Goal: Information Seeking & Learning: Learn about a topic

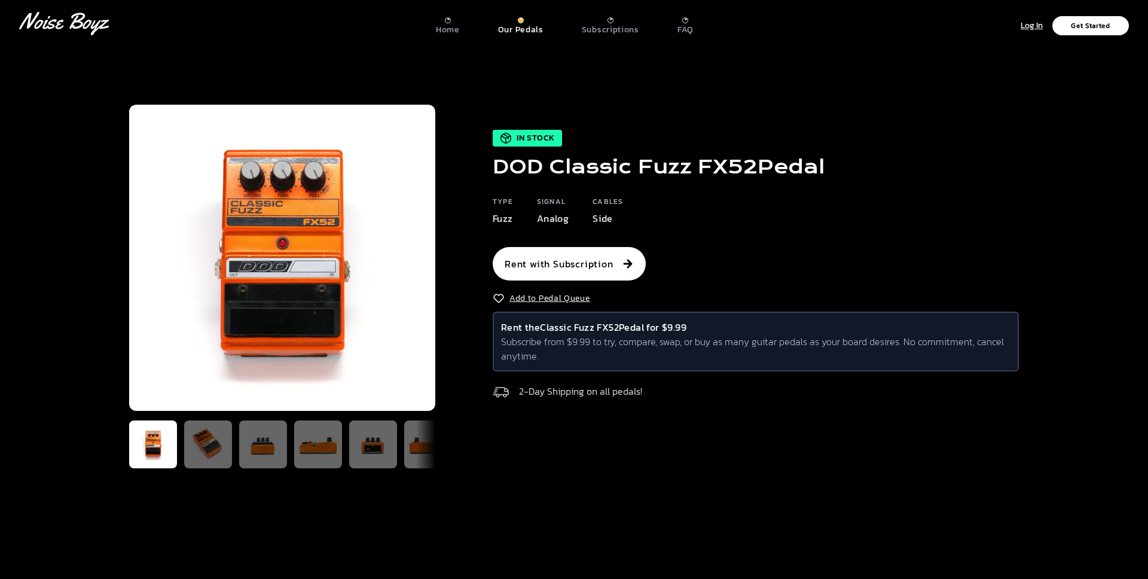
scroll to position [13, 0]
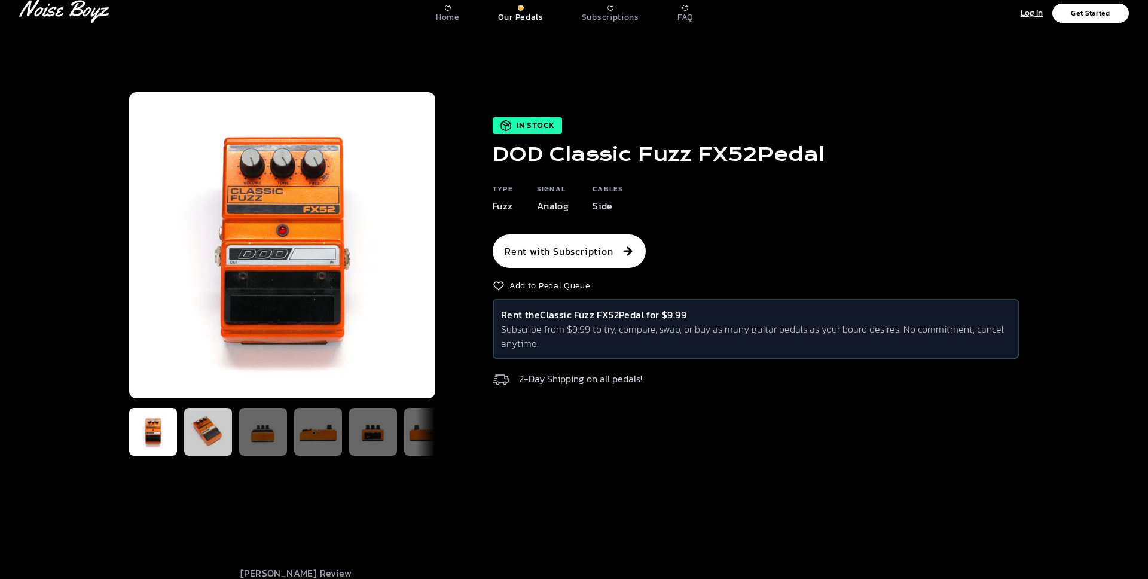
click at [198, 442] on img at bounding box center [208, 432] width 38 height 38
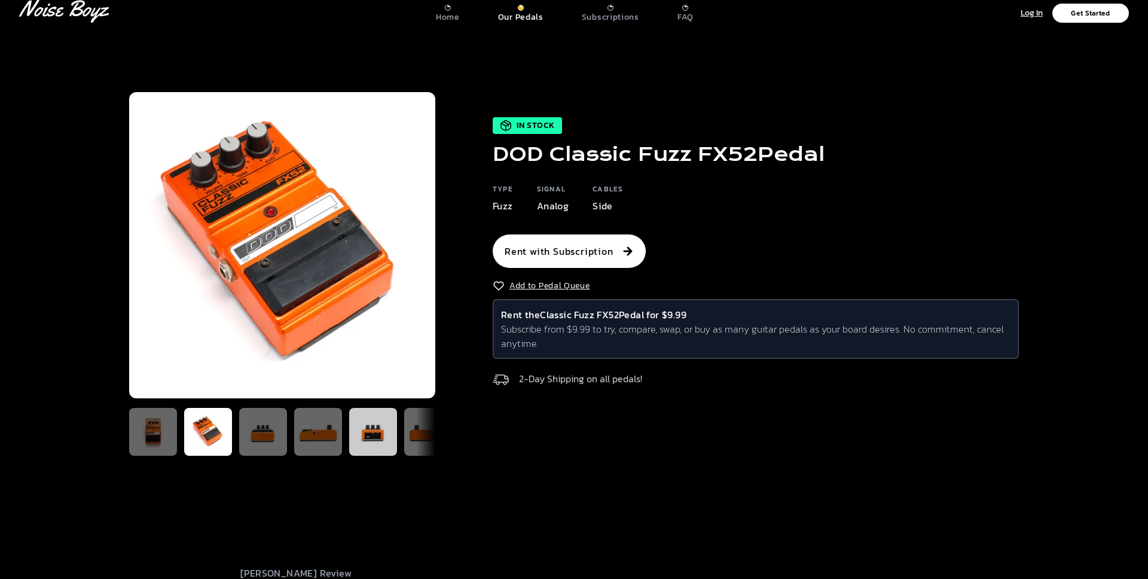
click at [385, 435] on img at bounding box center [373, 432] width 38 height 38
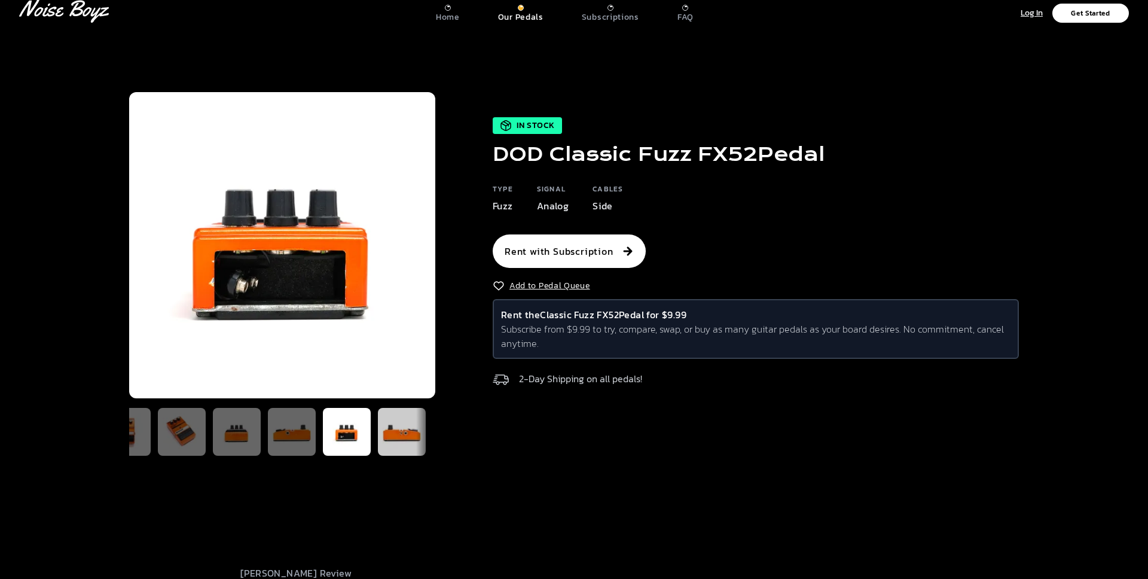
click at [409, 426] on img at bounding box center [402, 432] width 38 height 38
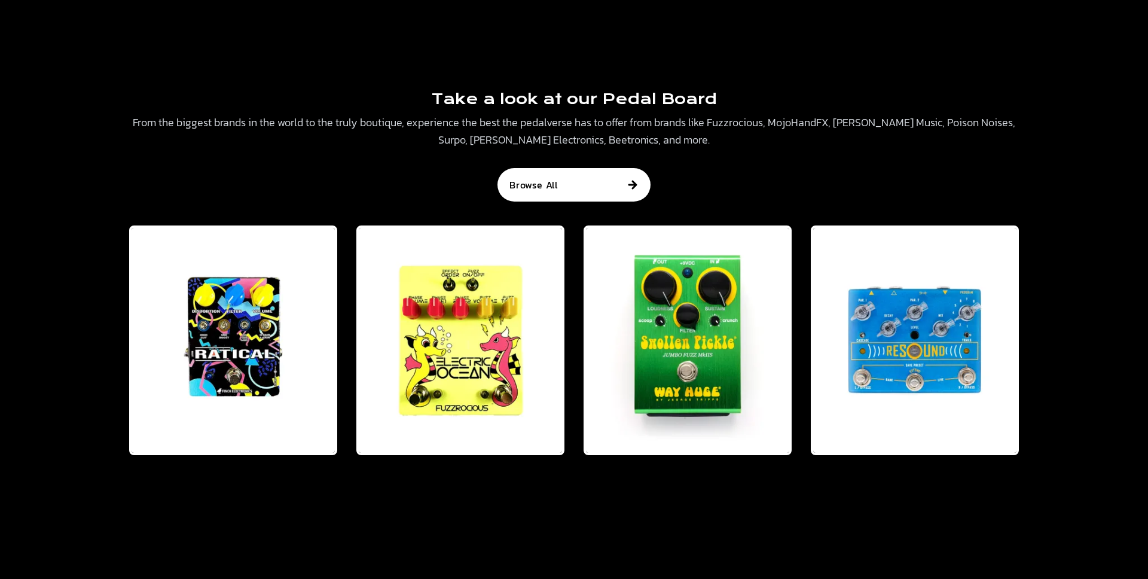
scroll to position [0, 0]
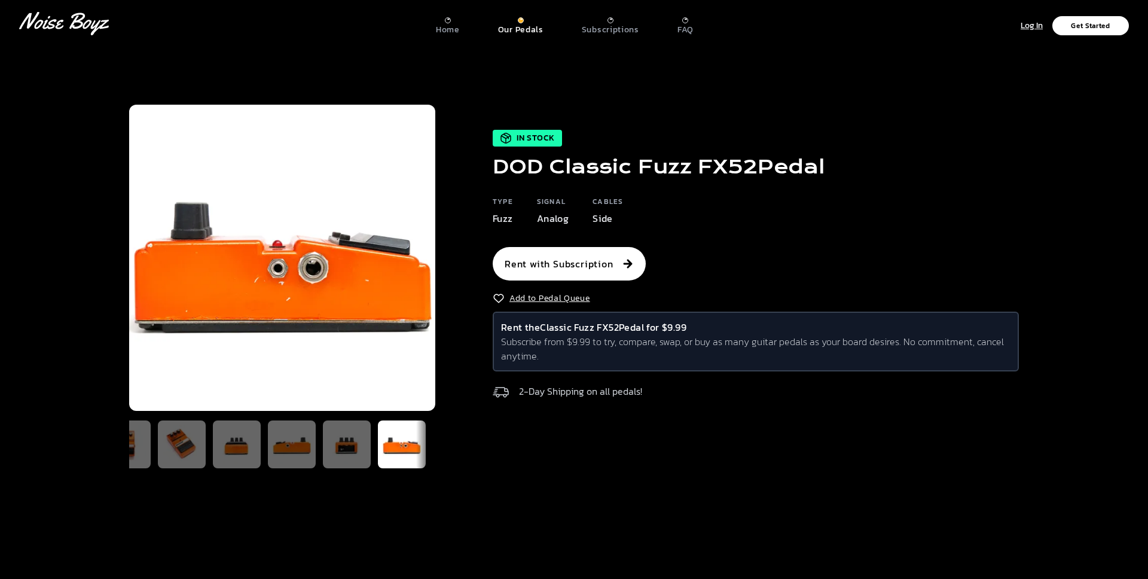
click at [526, 25] on p "Our Pedals" at bounding box center [520, 30] width 45 height 11
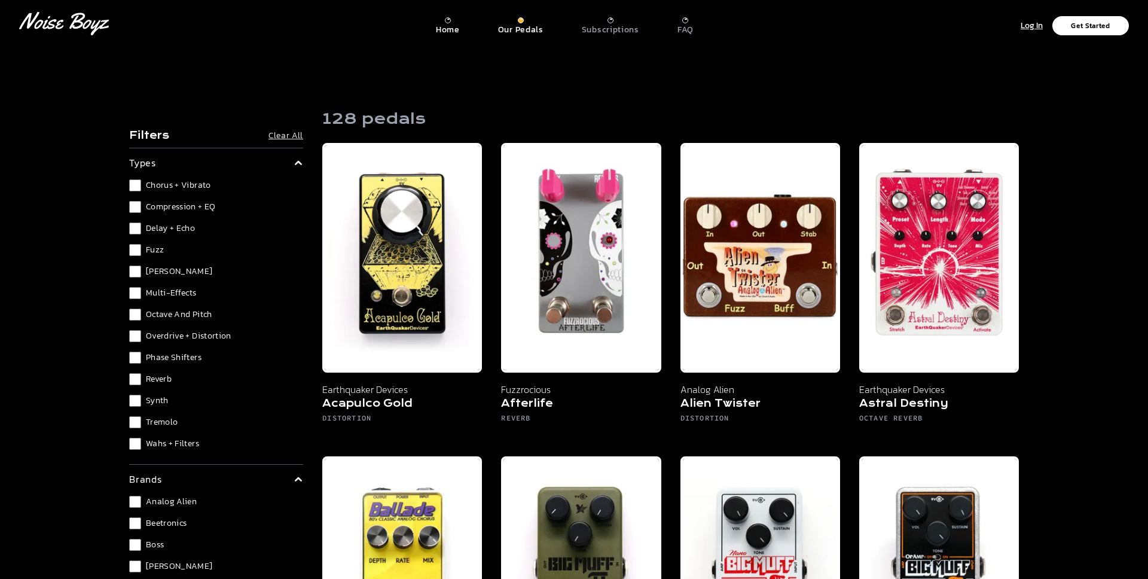
click at [447, 25] on p "Home" at bounding box center [448, 30] width 24 height 11
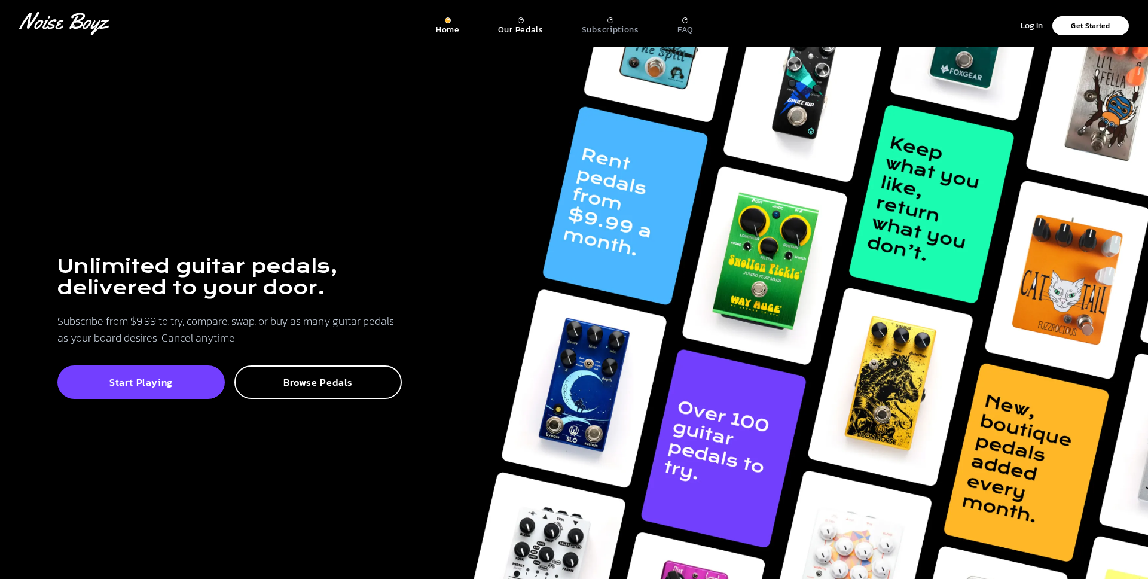
click at [531, 25] on p "Our Pedals" at bounding box center [520, 30] width 45 height 11
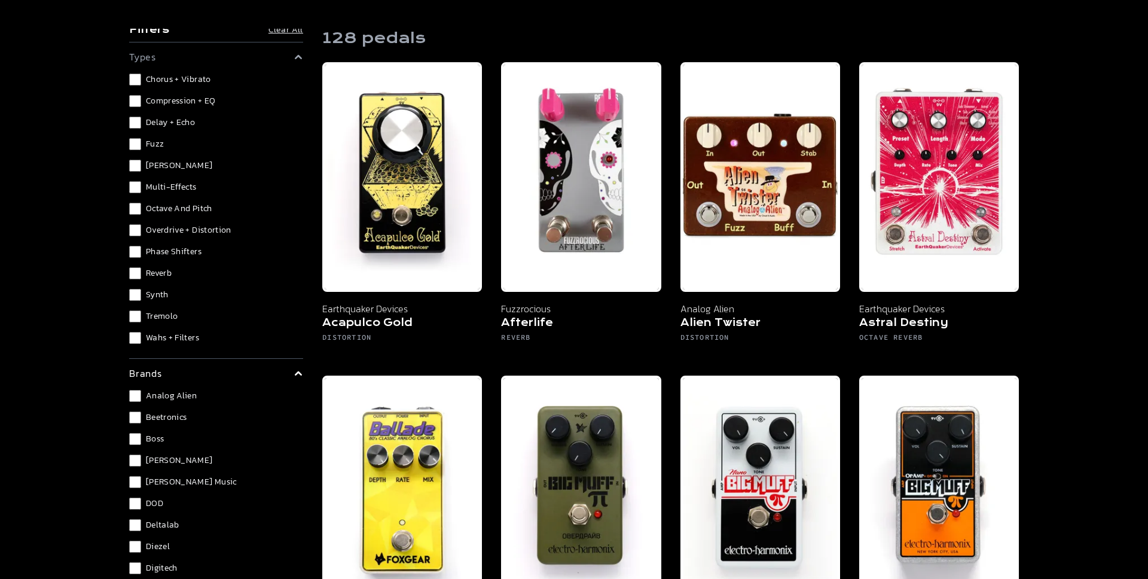
scroll to position [34, 0]
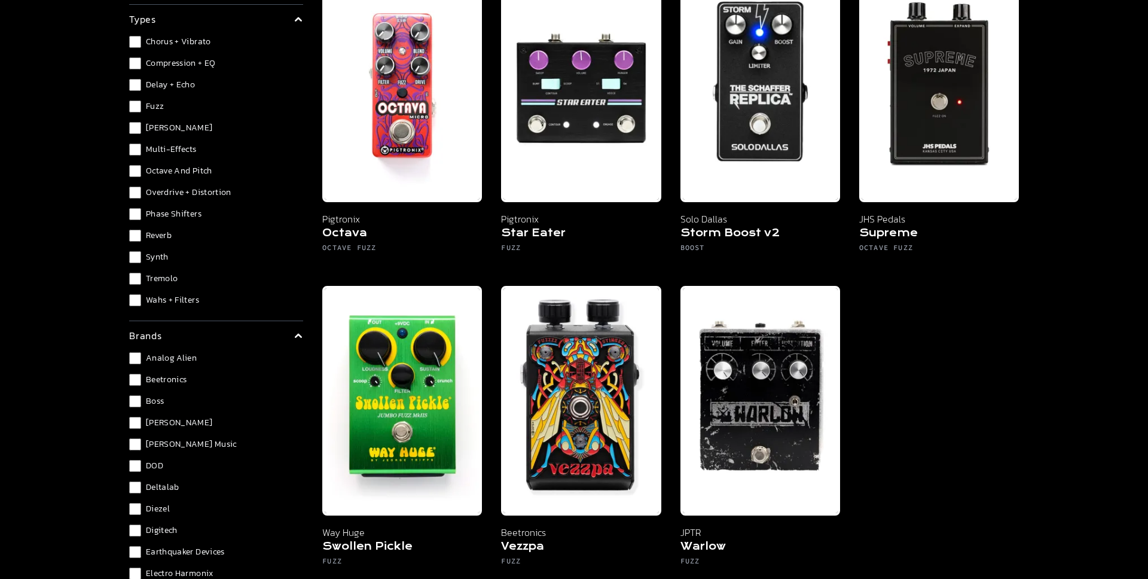
scroll to position [1107, 0]
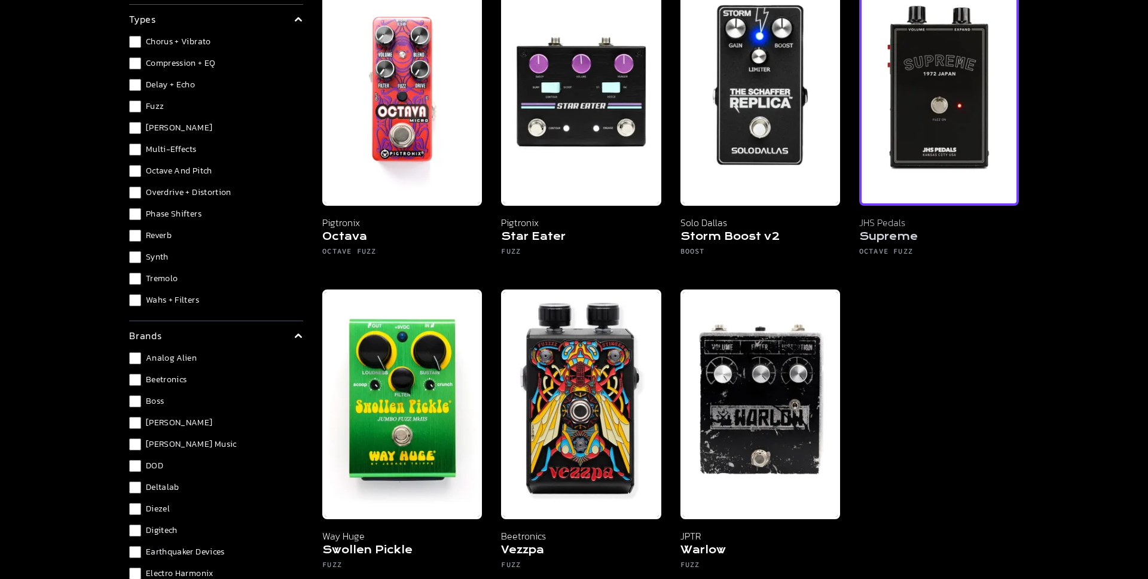
click at [961, 139] on img at bounding box center [939, 91] width 160 height 230
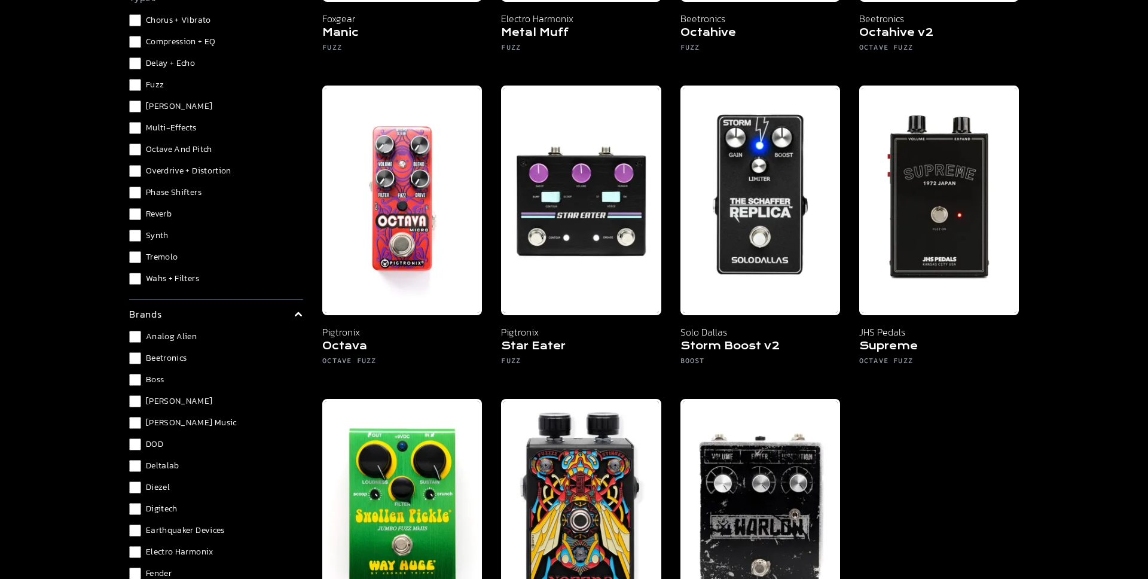
scroll to position [79, 0]
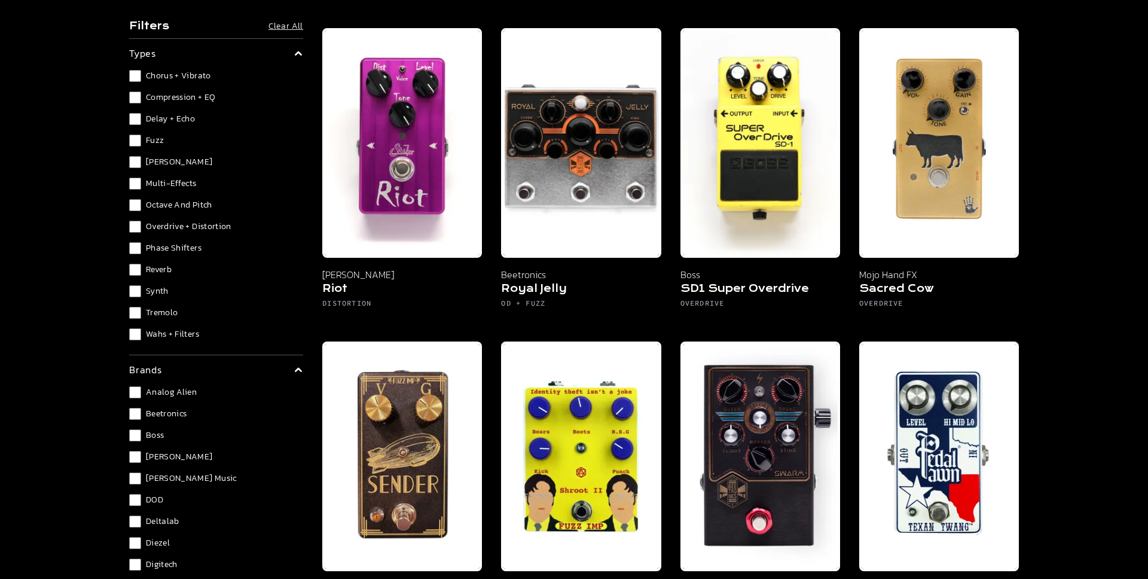
scroll to position [3025, 0]
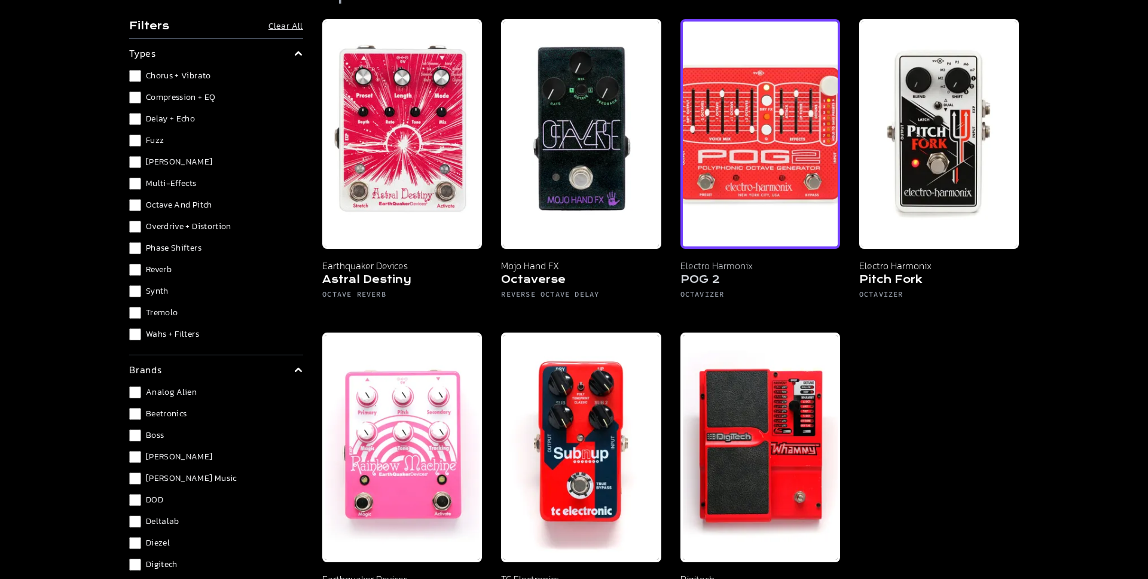
scroll to position [126, 0]
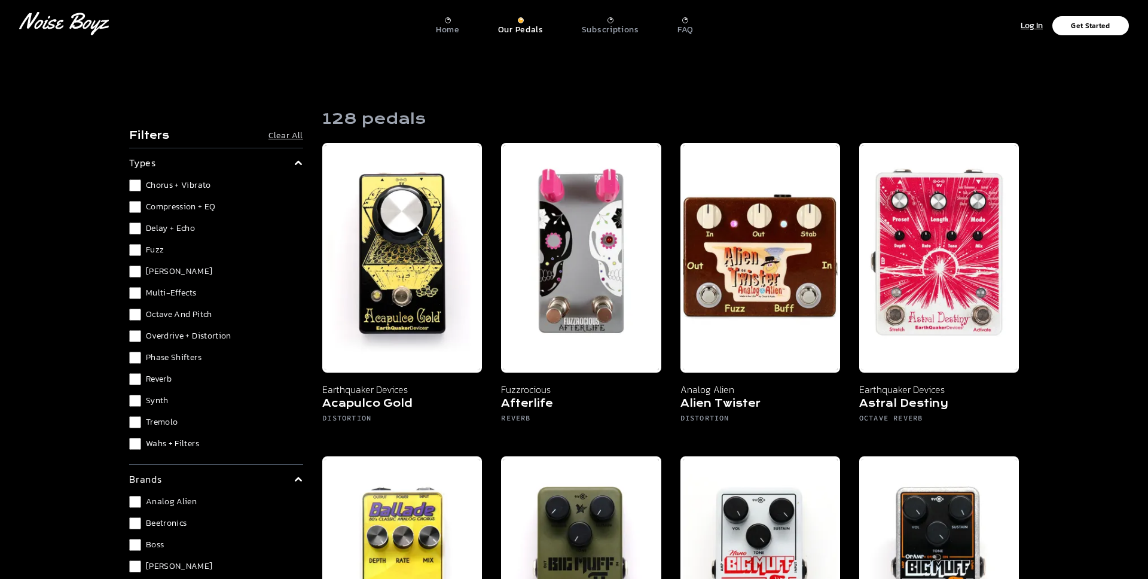
scroll to position [52, 0]
